Goal: Transaction & Acquisition: Download file/media

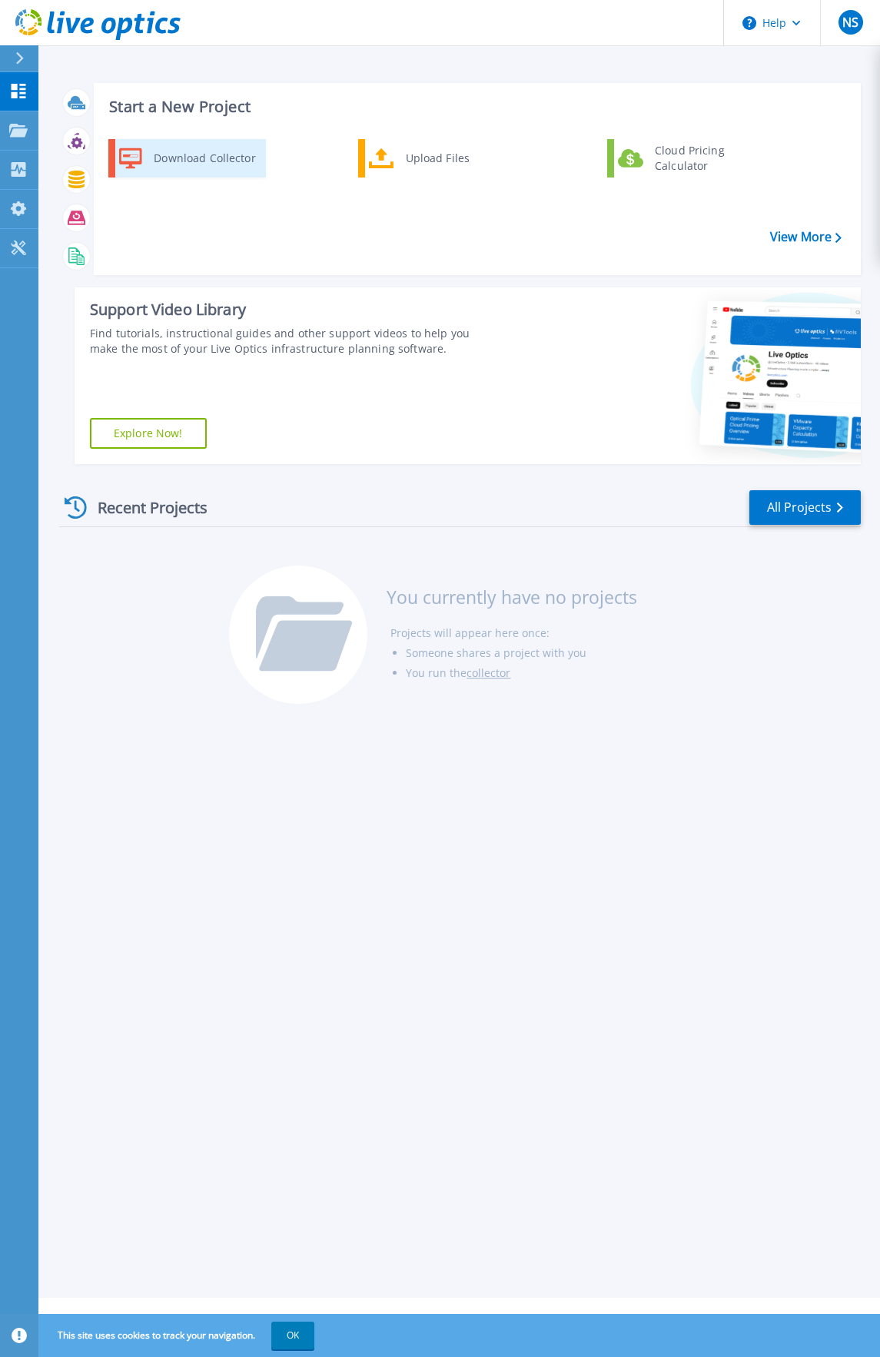
click at [154, 153] on div "Download Collector" at bounding box center [204, 158] width 116 height 31
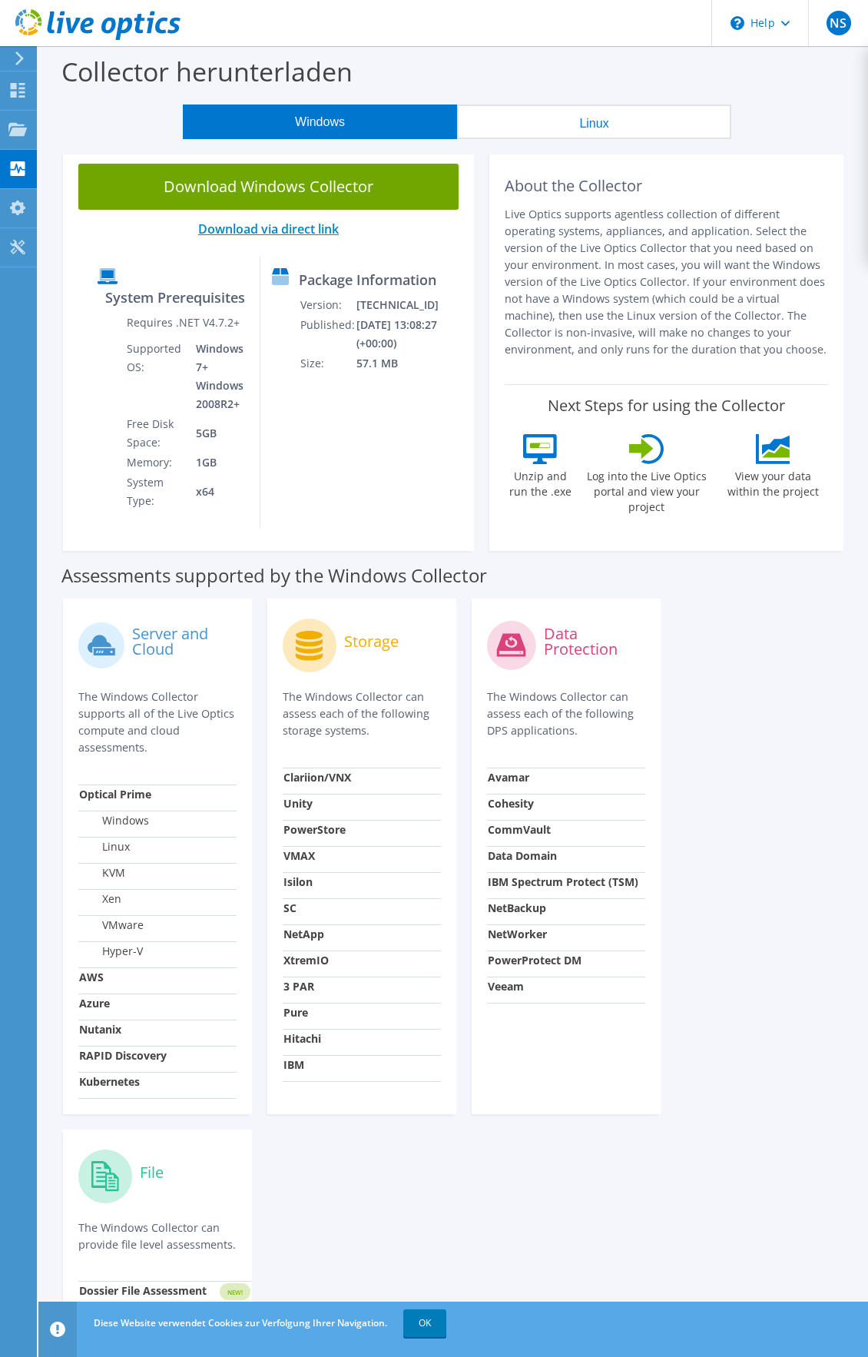
click at [283, 234] on link "Download via direct link" at bounding box center [268, 228] width 141 height 17
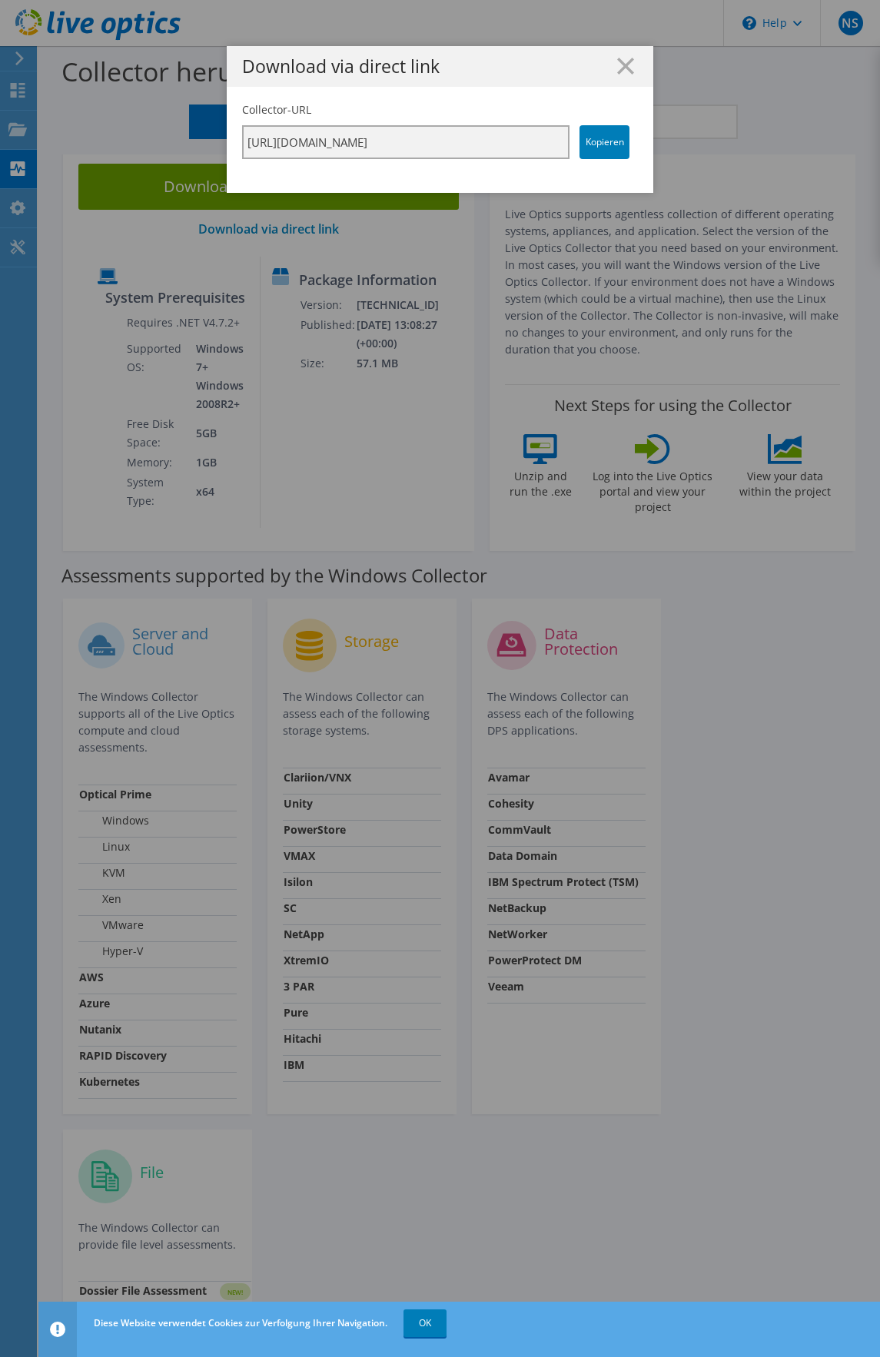
click at [470, 140] on input "[URL][DOMAIN_NAME]" at bounding box center [405, 142] width 327 height 34
click at [617, 64] on icon at bounding box center [625, 66] width 17 height 17
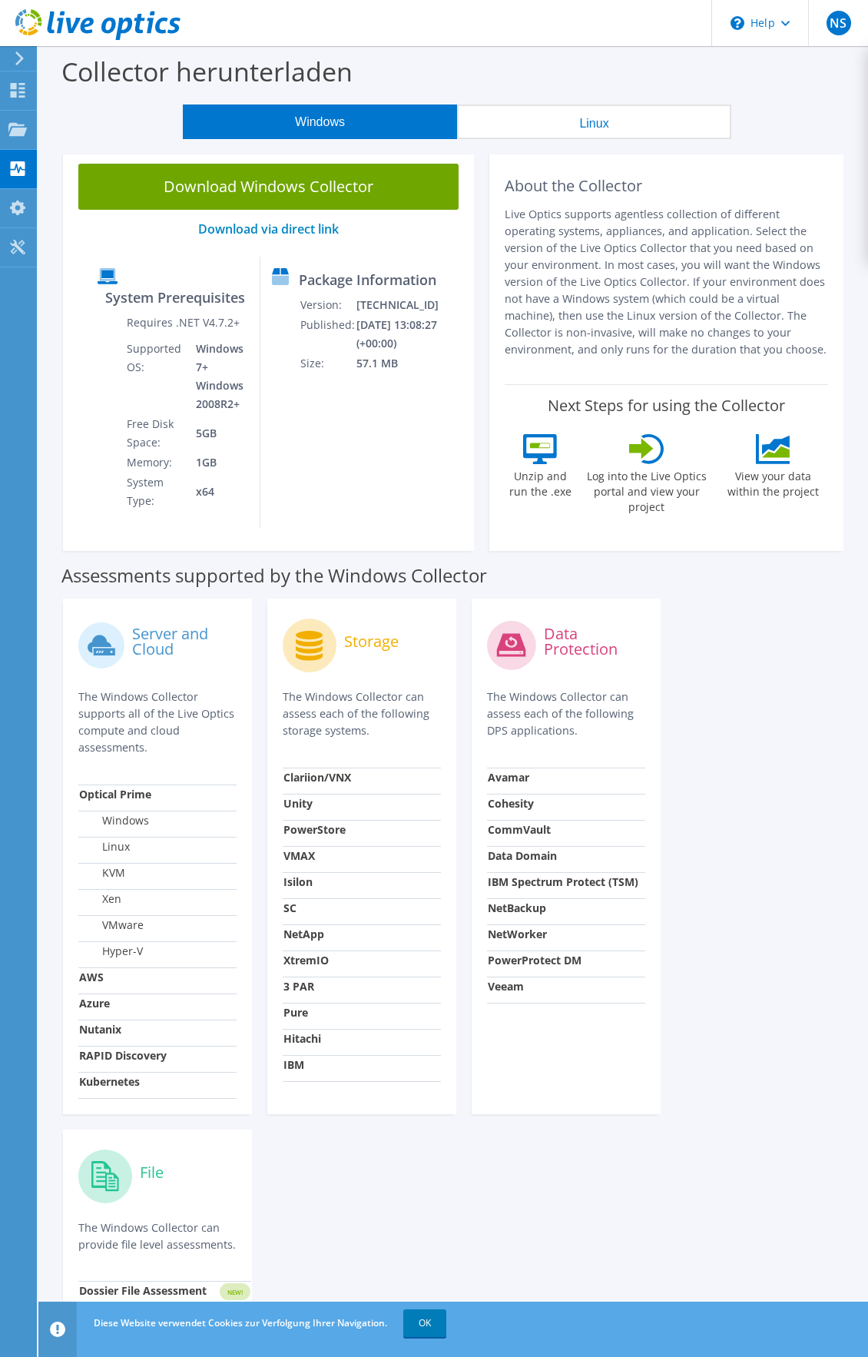
click at [545, 125] on button "Linux" at bounding box center [594, 121] width 274 height 35
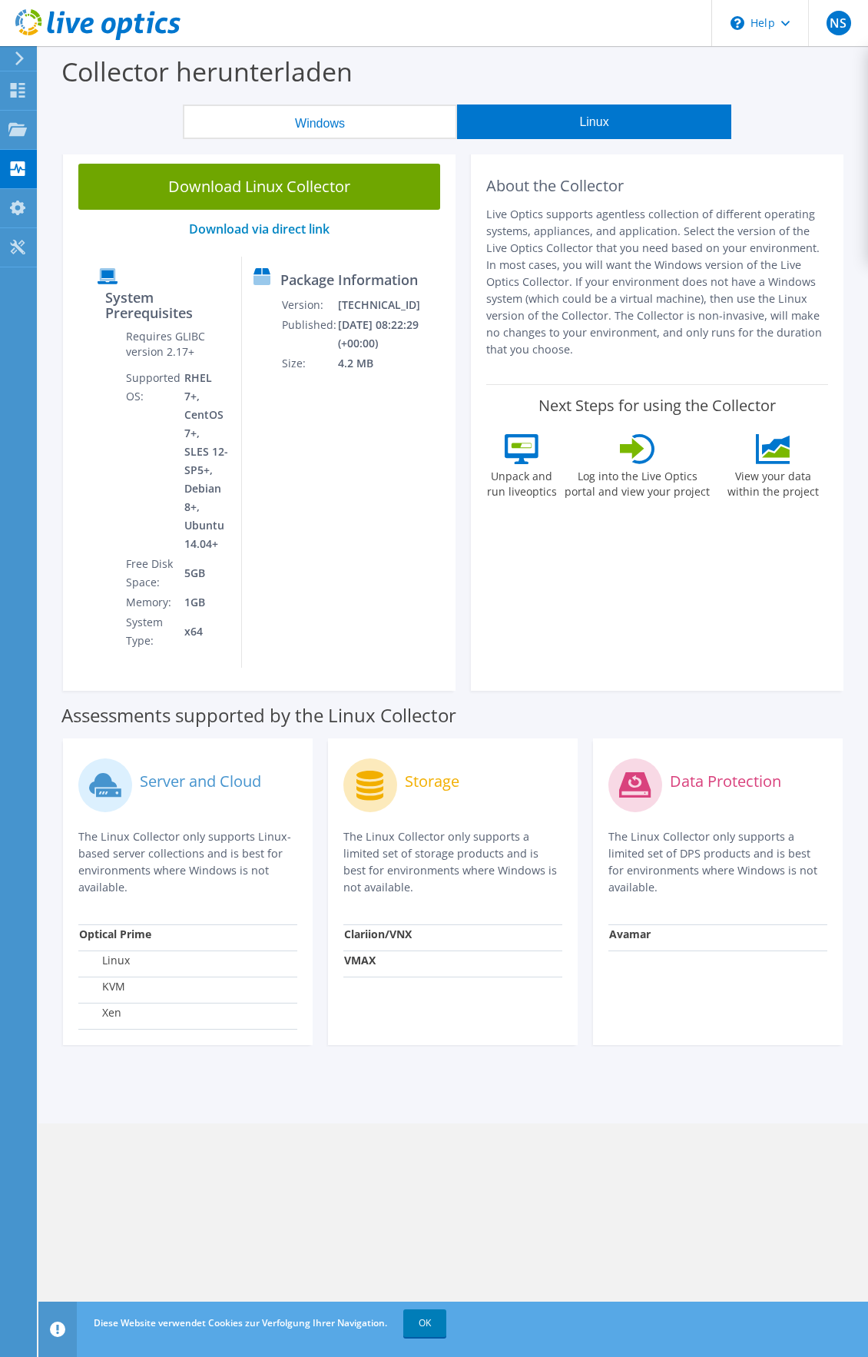
click at [386, 116] on button "Windows" at bounding box center [320, 121] width 274 height 35
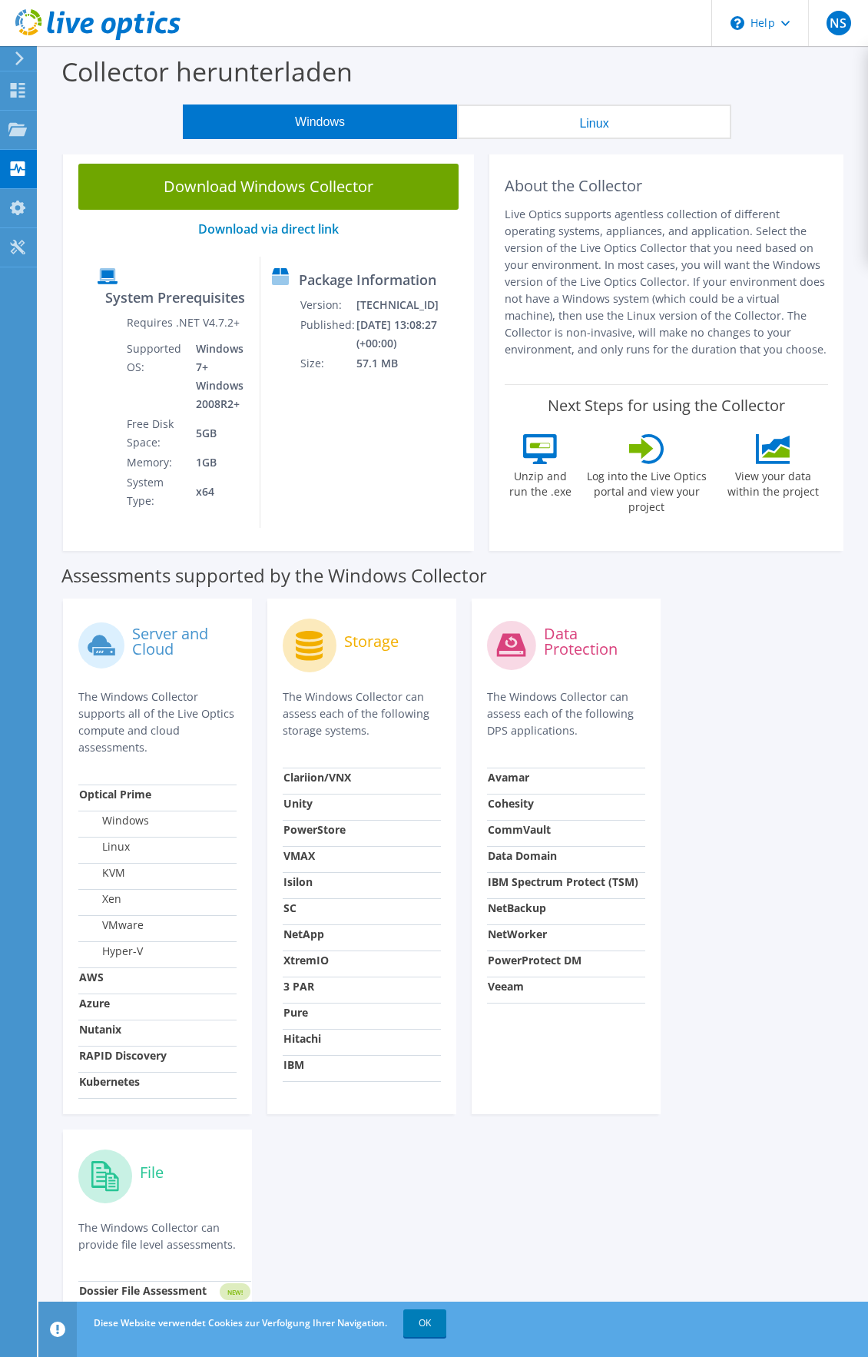
click at [541, 116] on button "Linux" at bounding box center [594, 121] width 274 height 35
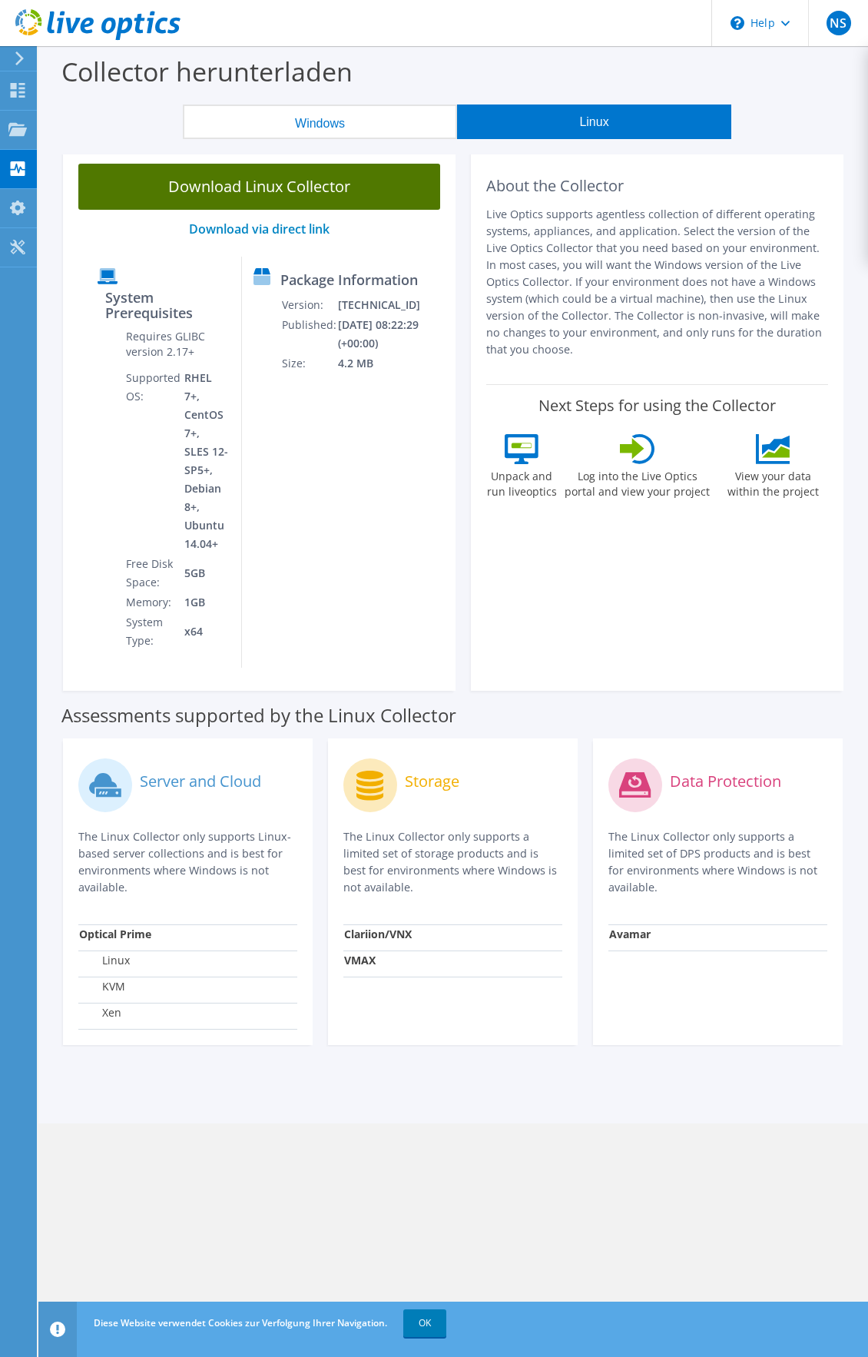
click at [290, 189] on link "Download Linux Collector" at bounding box center [259, 187] width 362 height 46
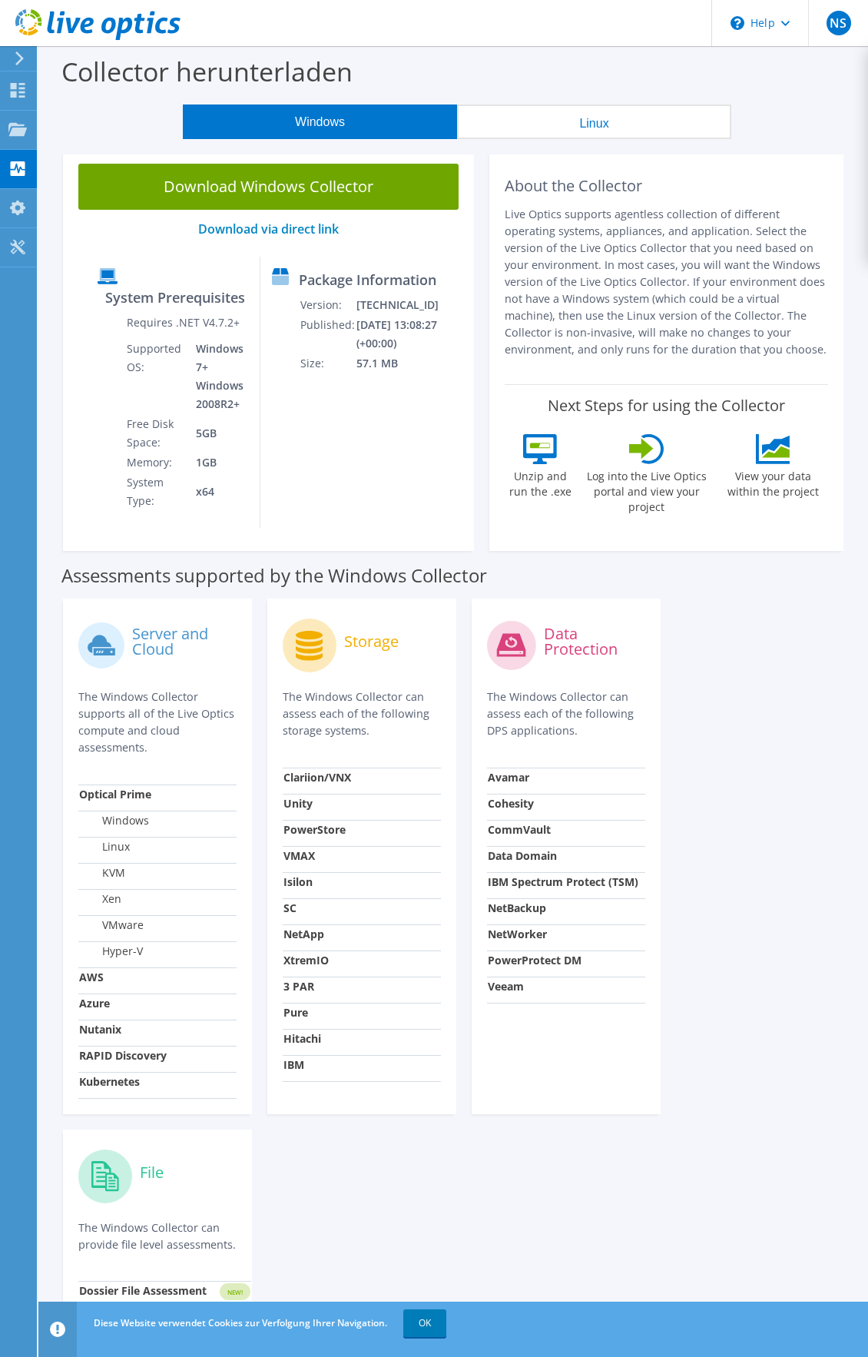
click at [727, 694] on div "Server and Cloud The Windows Collector supports all of the Live Optics compute …" at bounding box center [453, 1165] width 796 height 1149
click at [556, 121] on button "Linux" at bounding box center [594, 121] width 274 height 35
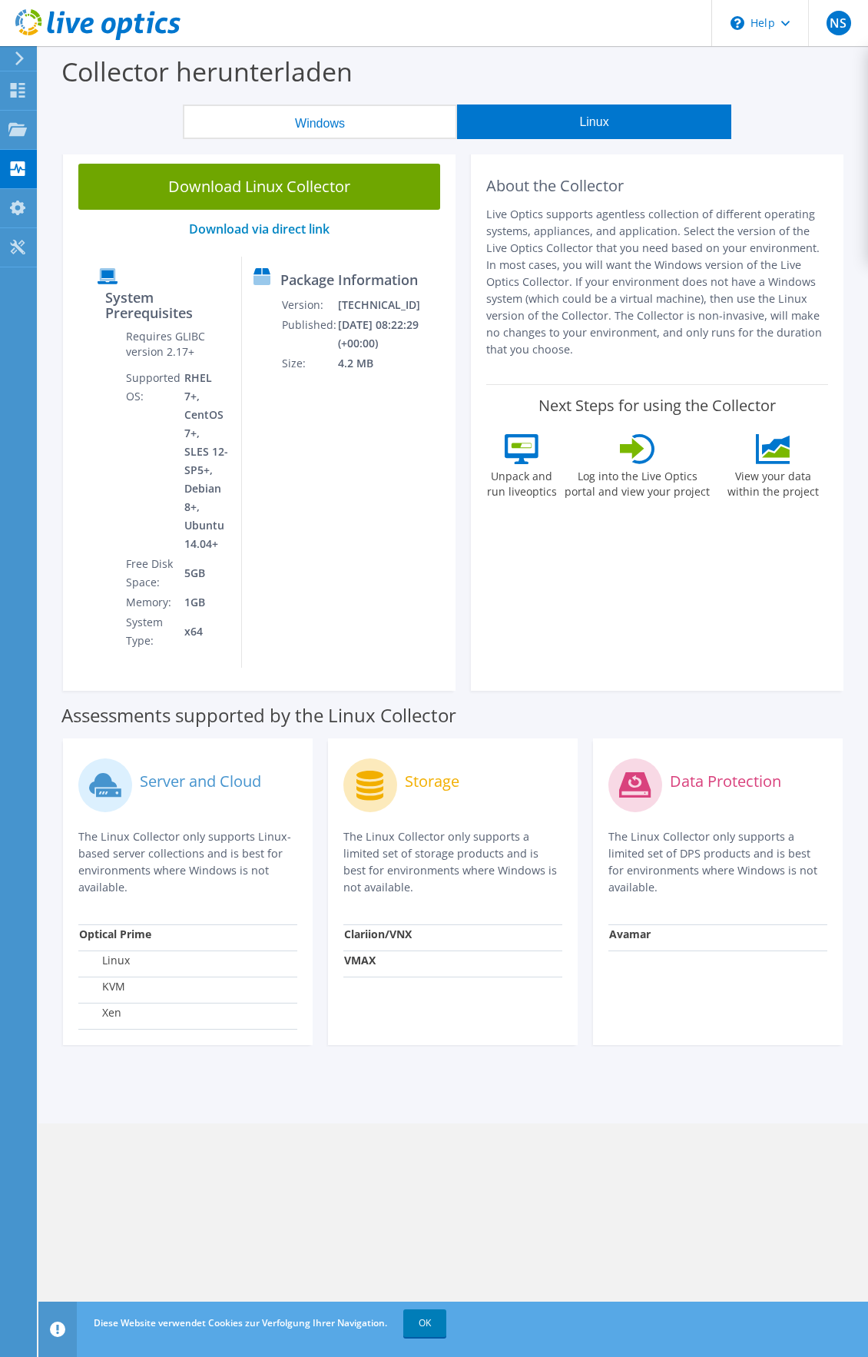
click at [335, 117] on button "Windows" at bounding box center [320, 121] width 274 height 35
